Goal: Task Accomplishment & Management: Use online tool/utility

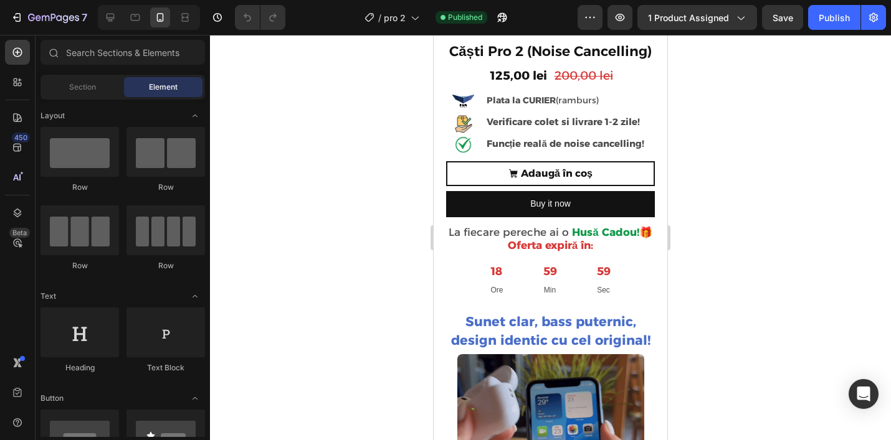
scroll to position [296, 0]
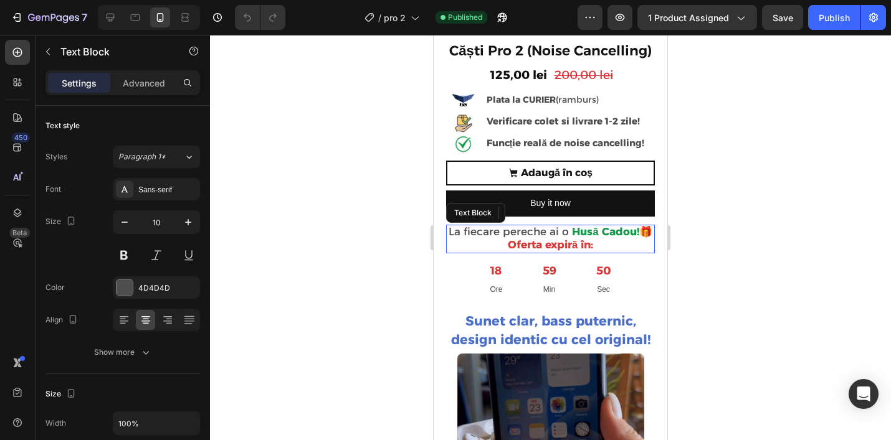
click at [630, 229] on strong "Husă Cadou!" at bounding box center [605, 231] width 67 height 12
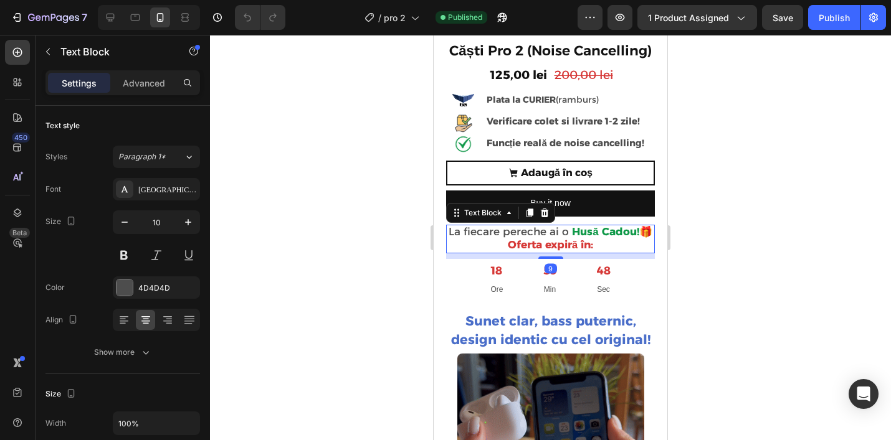
click at [634, 233] on strong "Husă Cadou!" at bounding box center [605, 231] width 67 height 12
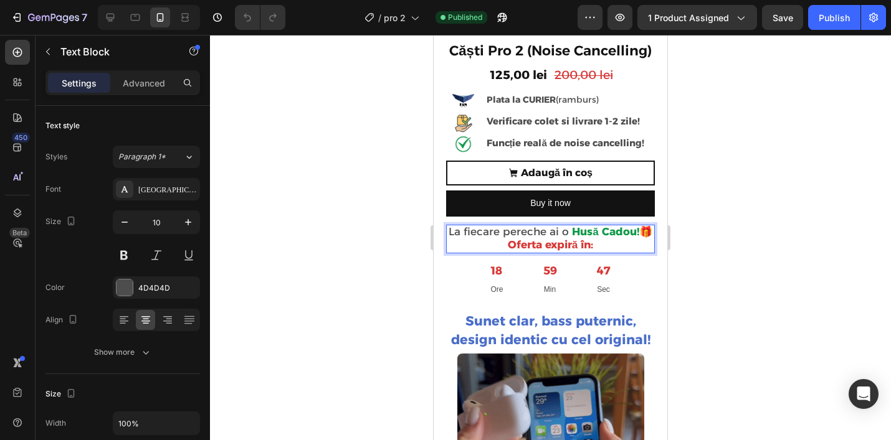
click at [632, 233] on strong "Husă Cadou!" at bounding box center [605, 231] width 67 height 12
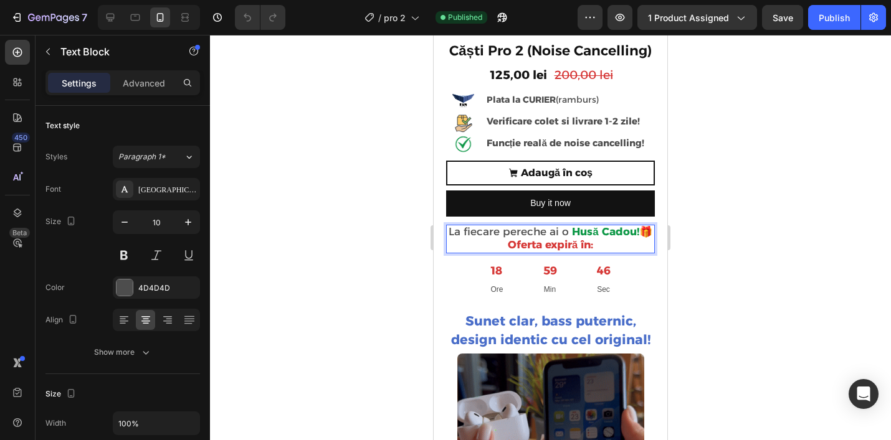
click at [598, 231] on strong "Husă Cadou!" at bounding box center [605, 231] width 67 height 12
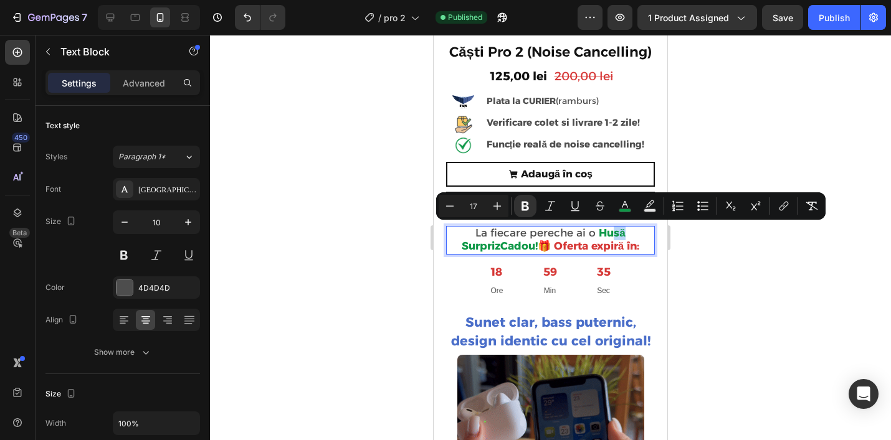
scroll to position [295, 0]
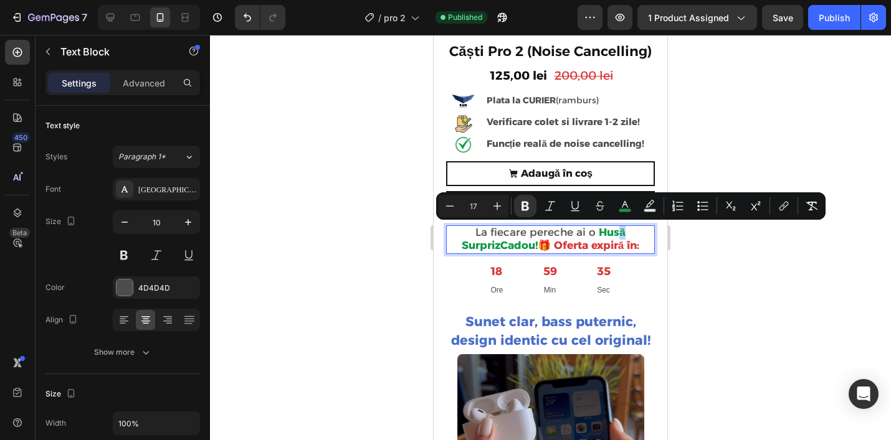
click at [616, 231] on strong "Husă SurprizCadou!" at bounding box center [544, 239] width 164 height 26
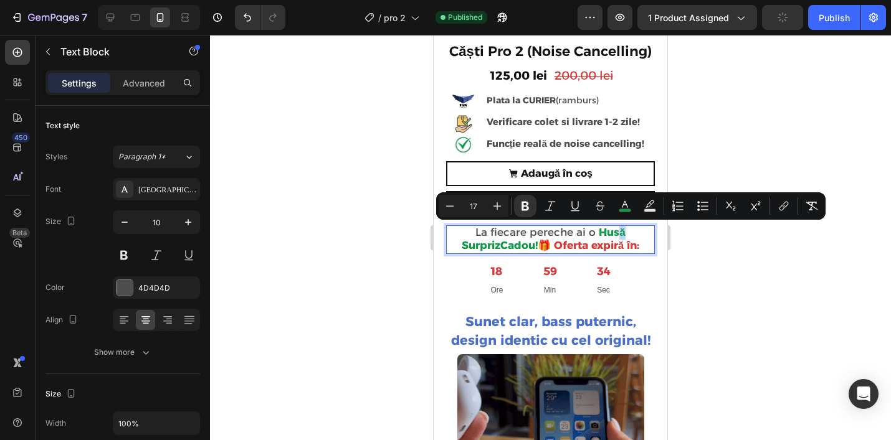
copy strong "ă"
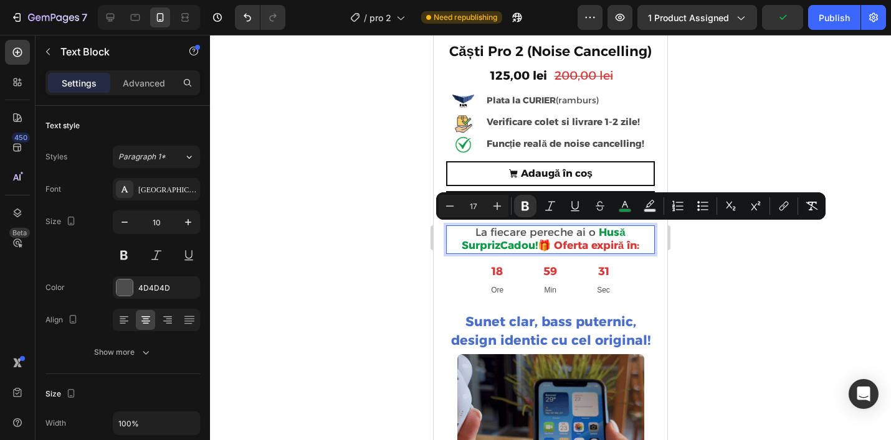
click at [496, 245] on strong "Husă SurprizCadou!" at bounding box center [544, 239] width 164 height 26
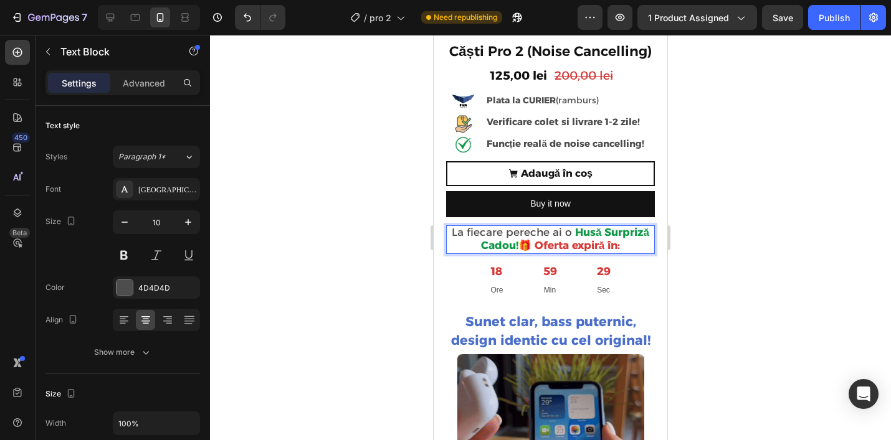
click at [698, 269] on div at bounding box center [550, 237] width 681 height 405
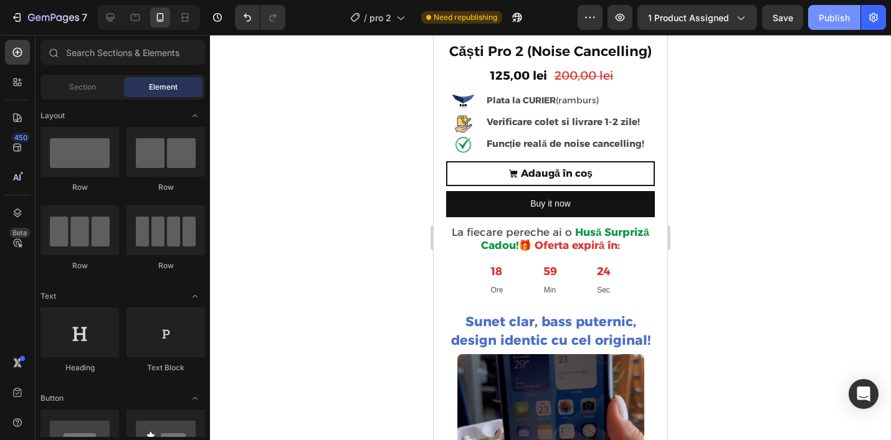
click at [843, 9] on button "Publish" at bounding box center [834, 17] width 52 height 25
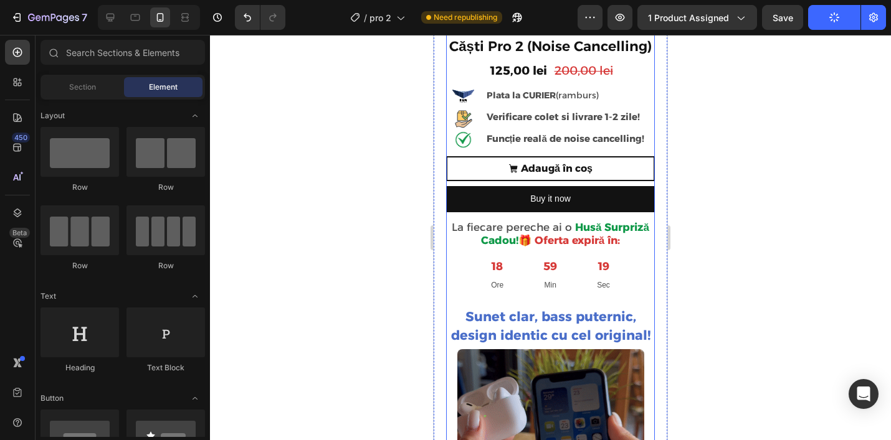
scroll to position [301, 0]
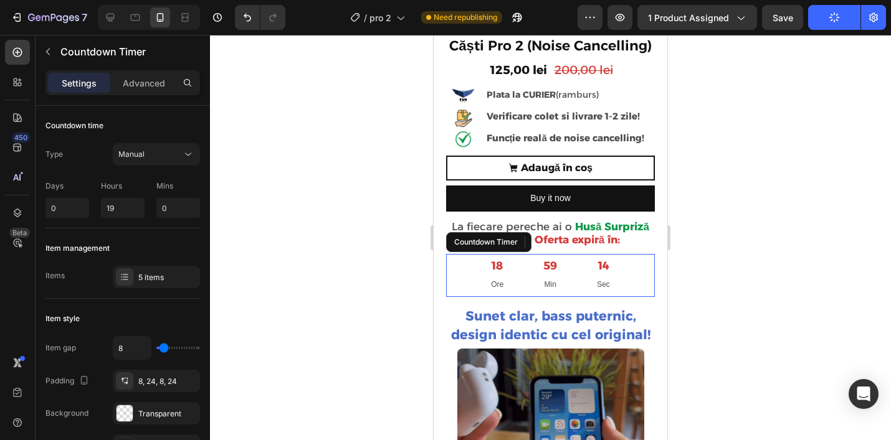
click at [546, 277] on div "59 Min" at bounding box center [550, 275] width 44 height 43
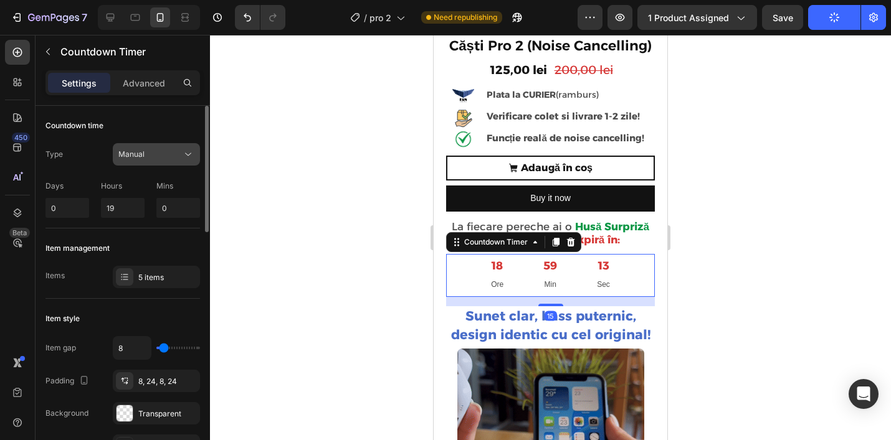
click at [143, 163] on button "Manual" at bounding box center [156, 154] width 87 height 22
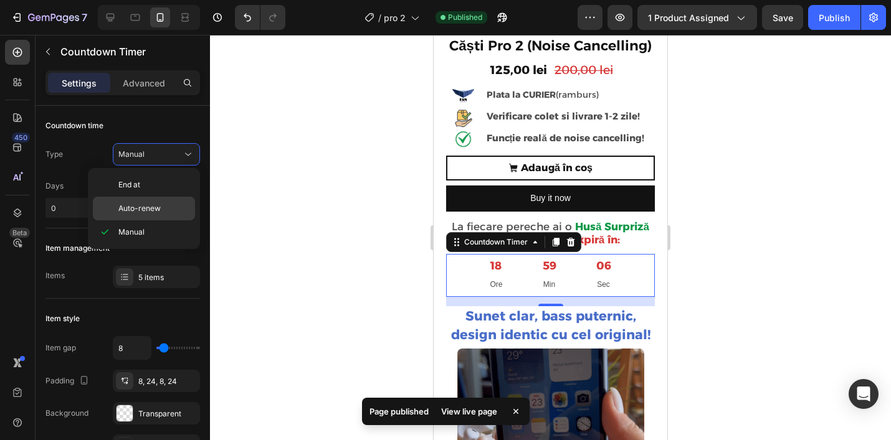
click at [143, 205] on span "Auto-renew" at bounding box center [139, 208] width 42 height 11
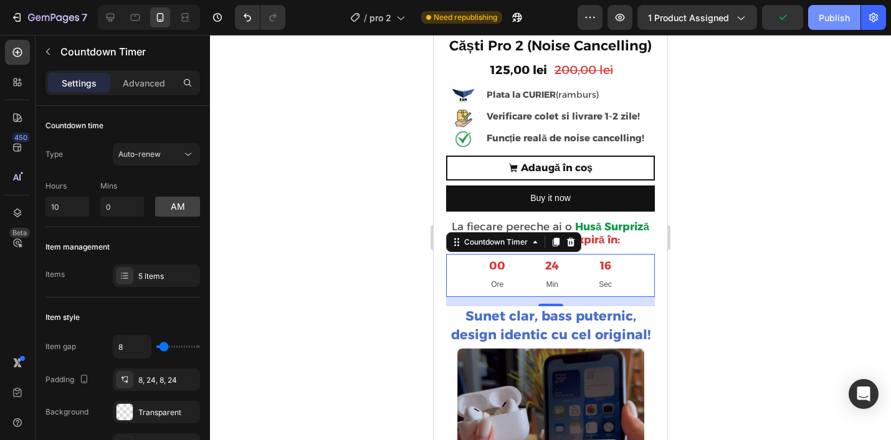
click at [835, 22] on div "Publish" at bounding box center [833, 17] width 31 height 13
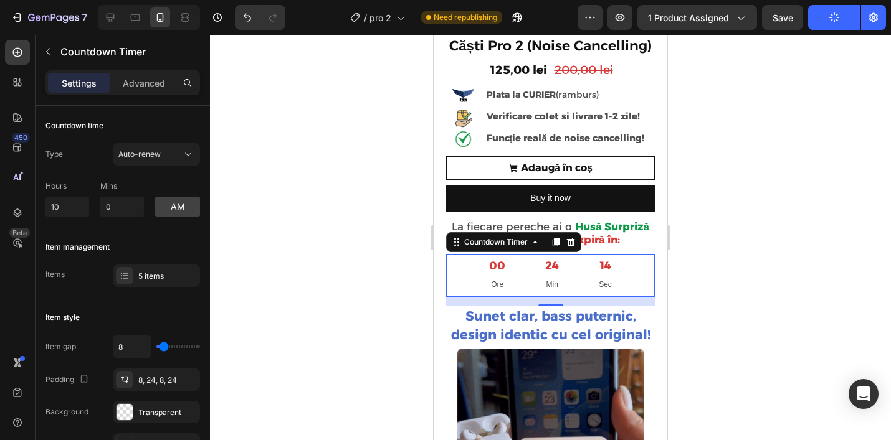
click at [736, 161] on div at bounding box center [550, 237] width 681 height 405
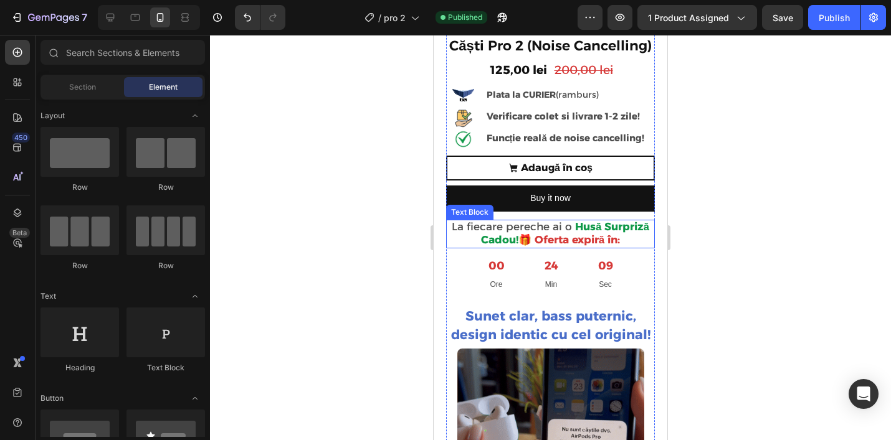
click at [523, 239] on strong "🎁 Oferta expiră în:" at bounding box center [569, 240] width 102 height 12
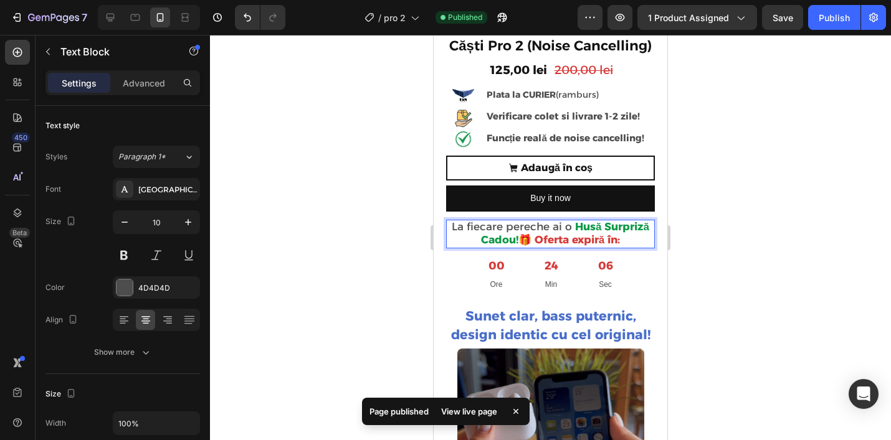
click at [533, 242] on strong "🎁 Oferta expiră în:" at bounding box center [569, 240] width 102 height 12
click at [732, 221] on div at bounding box center [550, 237] width 681 height 405
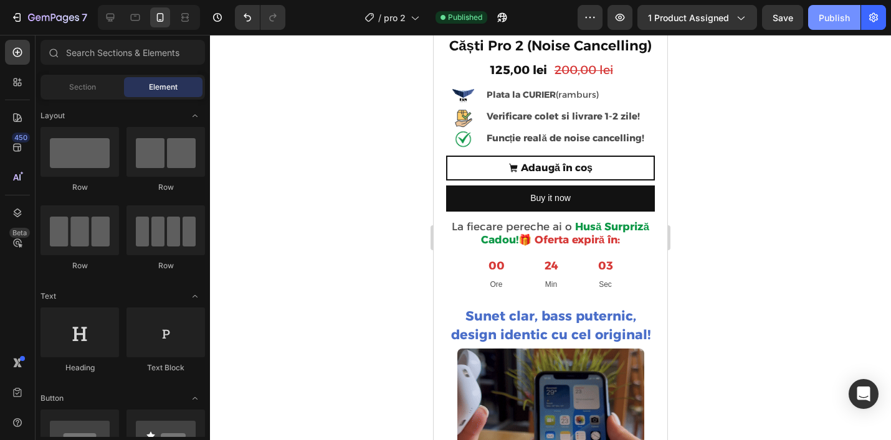
click at [839, 16] on div "Publish" at bounding box center [833, 17] width 31 height 13
